Goal: Information Seeking & Learning: Find specific fact

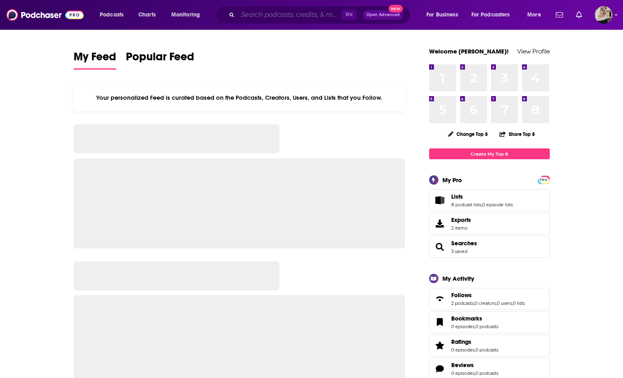
click at [307, 10] on input "Search podcasts, credits, & more..." at bounding box center [290, 14] width 104 height 13
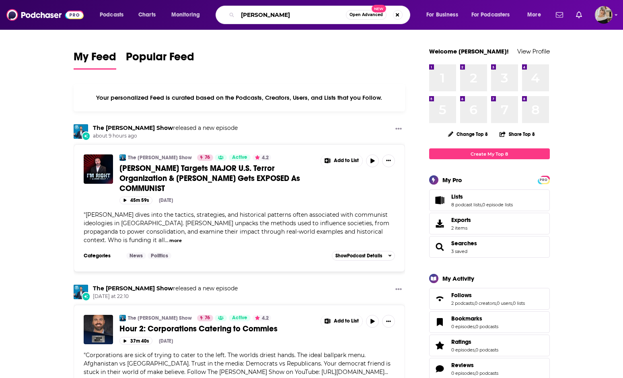
type input "[PERSON_NAME]"
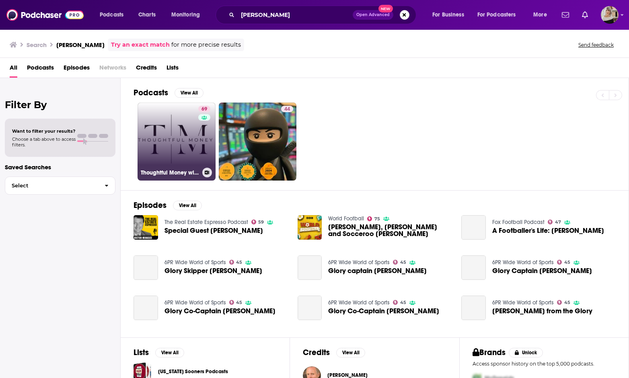
click at [175, 135] on link "69 Thoughtful Money with [PERSON_NAME]" at bounding box center [176, 141] width 78 height 78
